Goal: Information Seeking & Learning: Learn about a topic

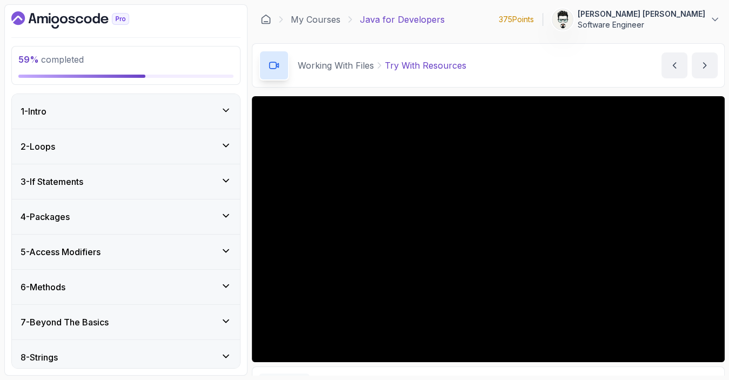
scroll to position [617, 0]
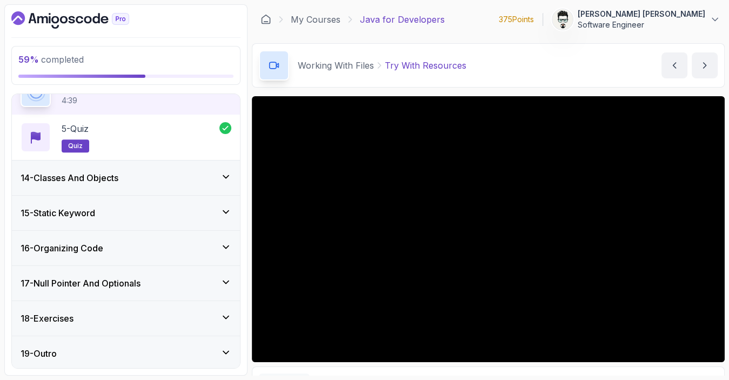
click at [86, 314] on div "18 - Exercises" at bounding box center [126, 318] width 211 height 13
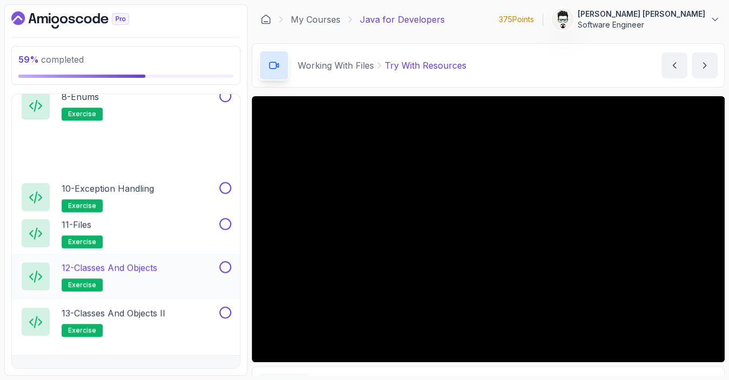
scroll to position [980, 0]
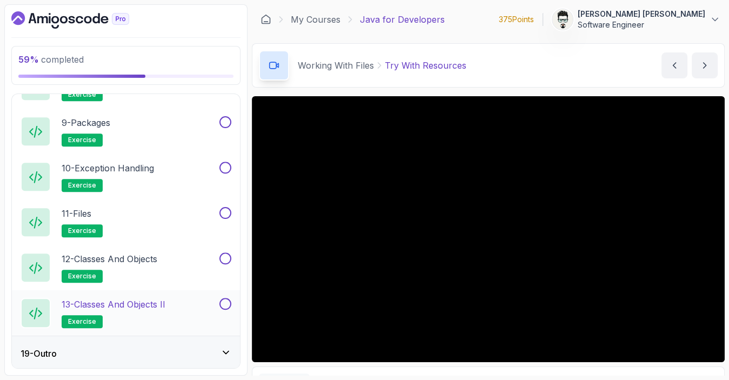
click at [138, 304] on p "13 - Classes and Objects II" at bounding box center [114, 304] width 104 height 13
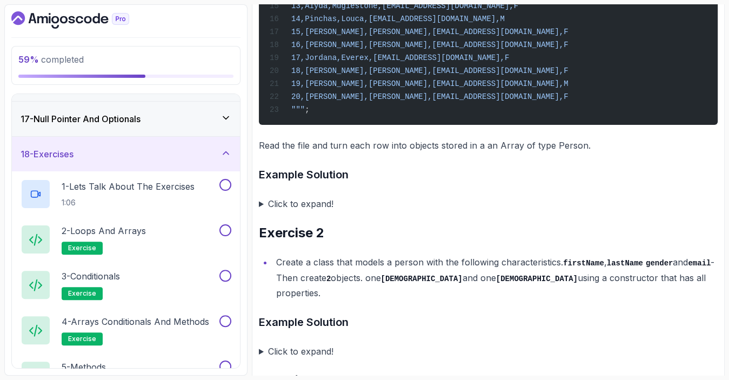
scroll to position [555, 0]
click at [125, 235] on h2 "2 - Loops and Arrays exercise" at bounding box center [104, 239] width 84 height 30
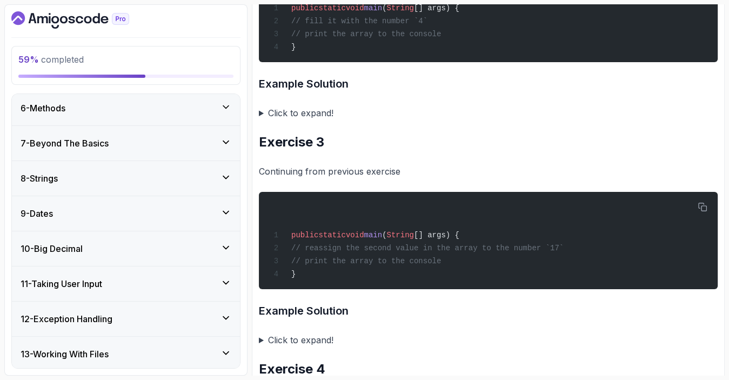
scroll to position [97, 0]
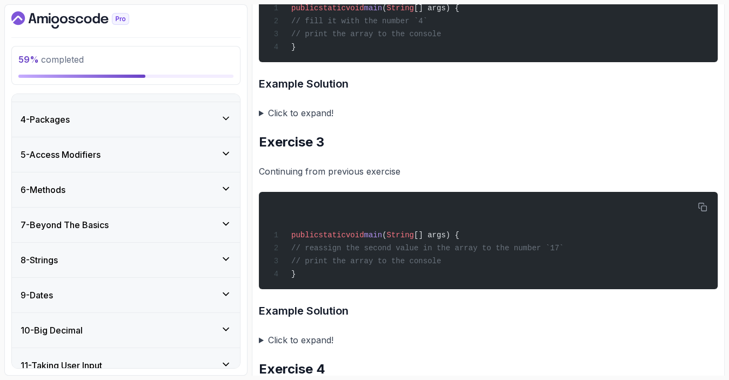
click at [88, 223] on h3 "7 - Beyond The Basics" at bounding box center [65, 224] width 88 height 13
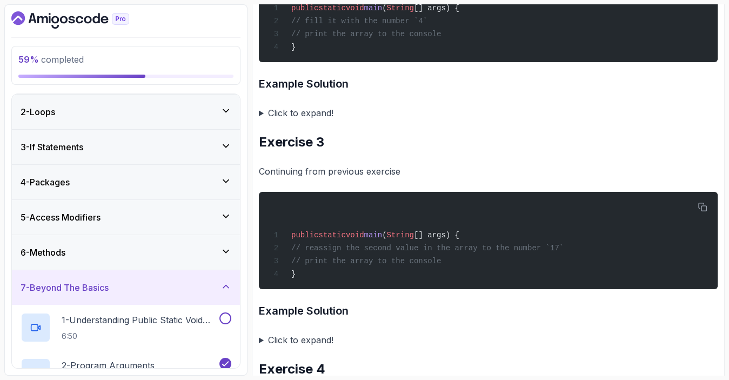
scroll to position [0, 0]
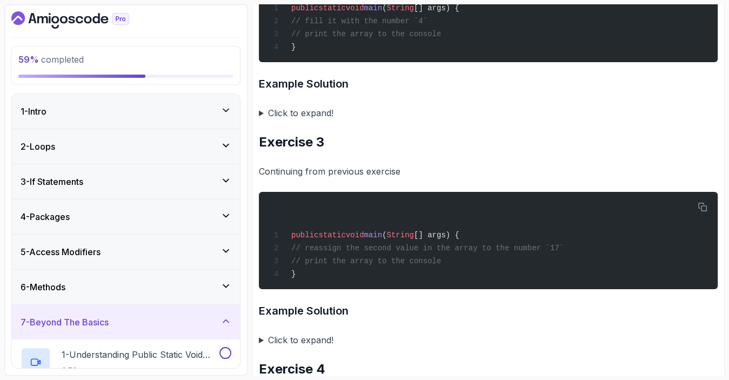
click at [134, 117] on div "1 - Intro" at bounding box center [126, 111] width 211 height 13
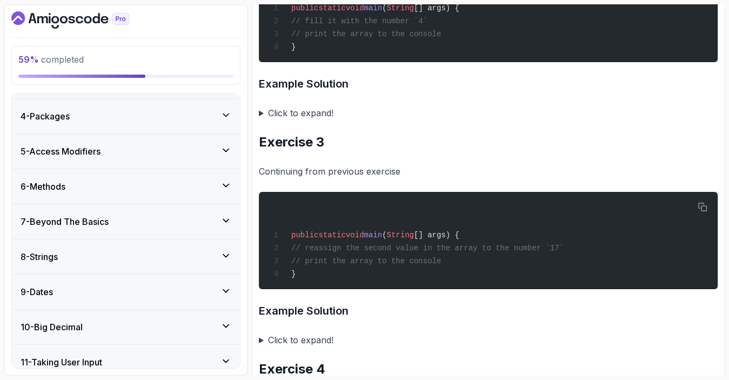
scroll to position [200, 0]
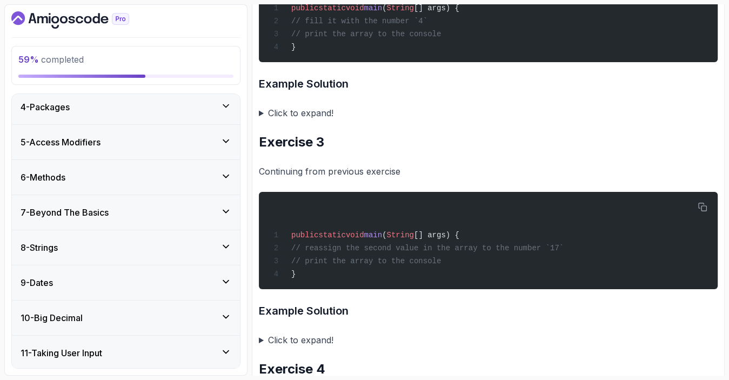
click at [97, 210] on h3 "7 - Beyond The Basics" at bounding box center [65, 212] width 88 height 13
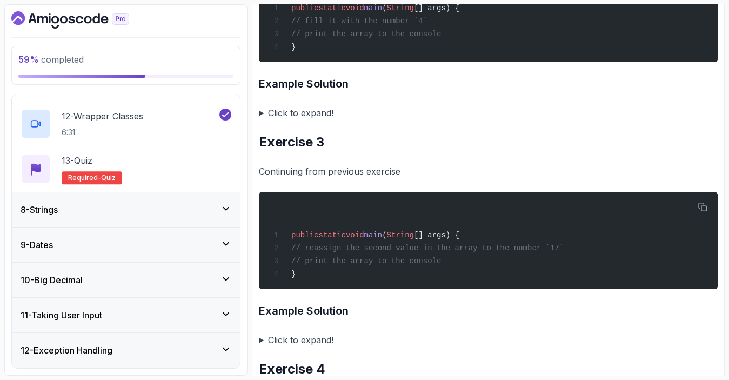
scroll to position [751, 0]
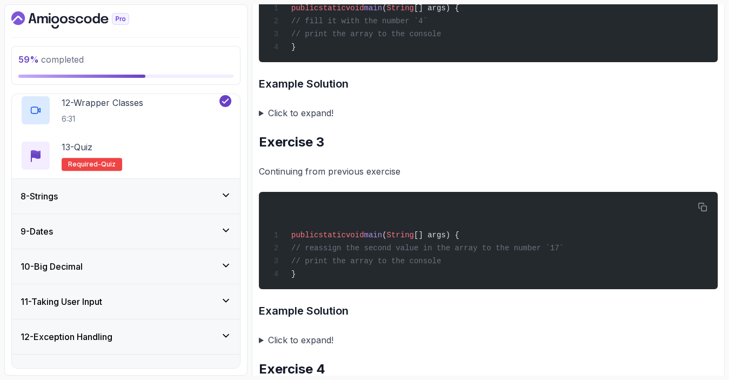
click at [91, 203] on div "8 - Strings" at bounding box center [126, 196] width 228 height 35
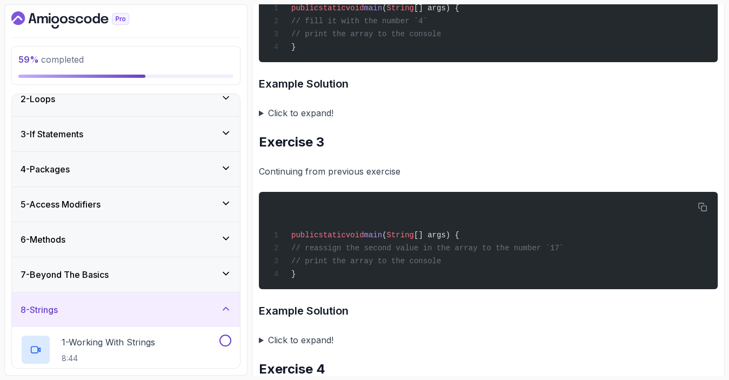
scroll to position [0, 0]
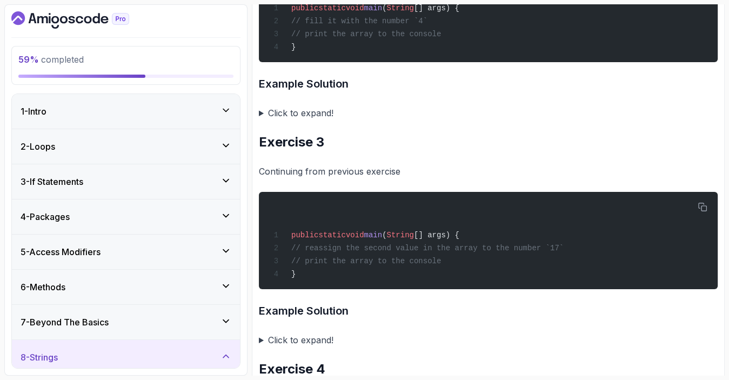
click at [133, 118] on div "1 - Intro" at bounding box center [126, 111] width 228 height 35
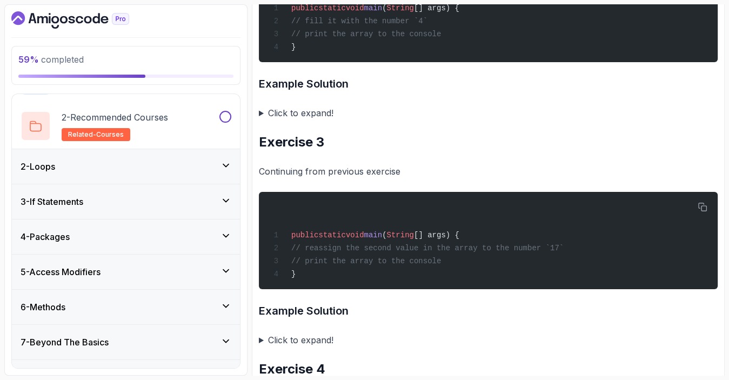
click at [103, 162] on div "2 - Loops" at bounding box center [126, 166] width 211 height 13
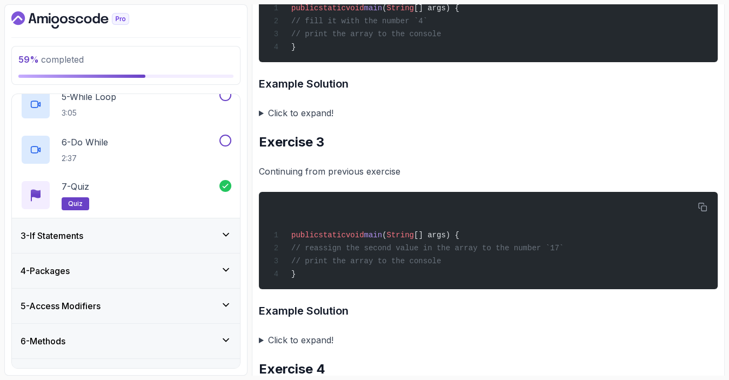
scroll to position [317, 0]
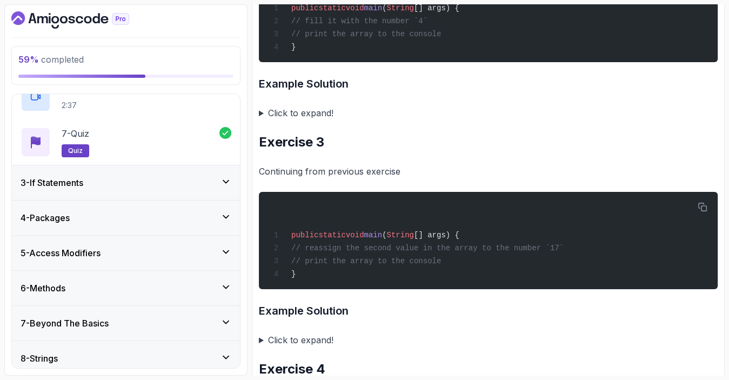
click at [118, 181] on div "3 - If Statements" at bounding box center [126, 182] width 211 height 13
